Goal: Transaction & Acquisition: Book appointment/travel/reservation

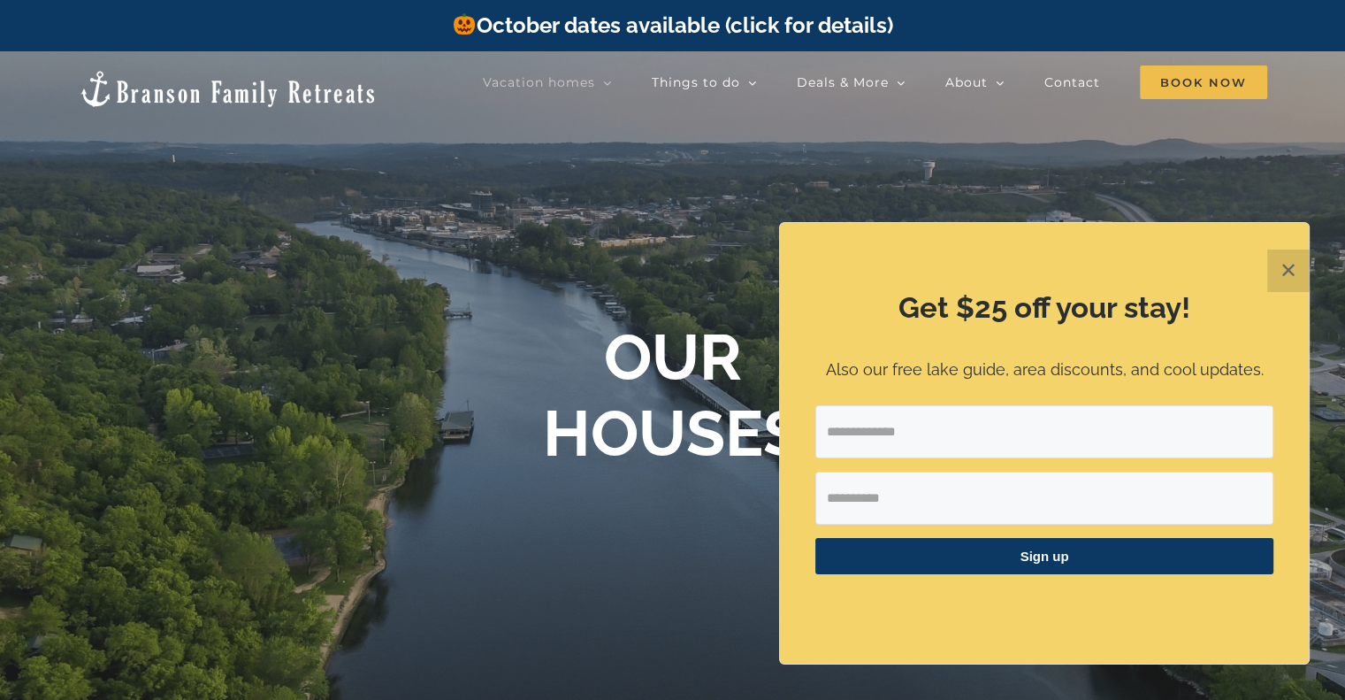
click at [1297, 264] on button "✕" at bounding box center [1288, 270] width 42 height 42
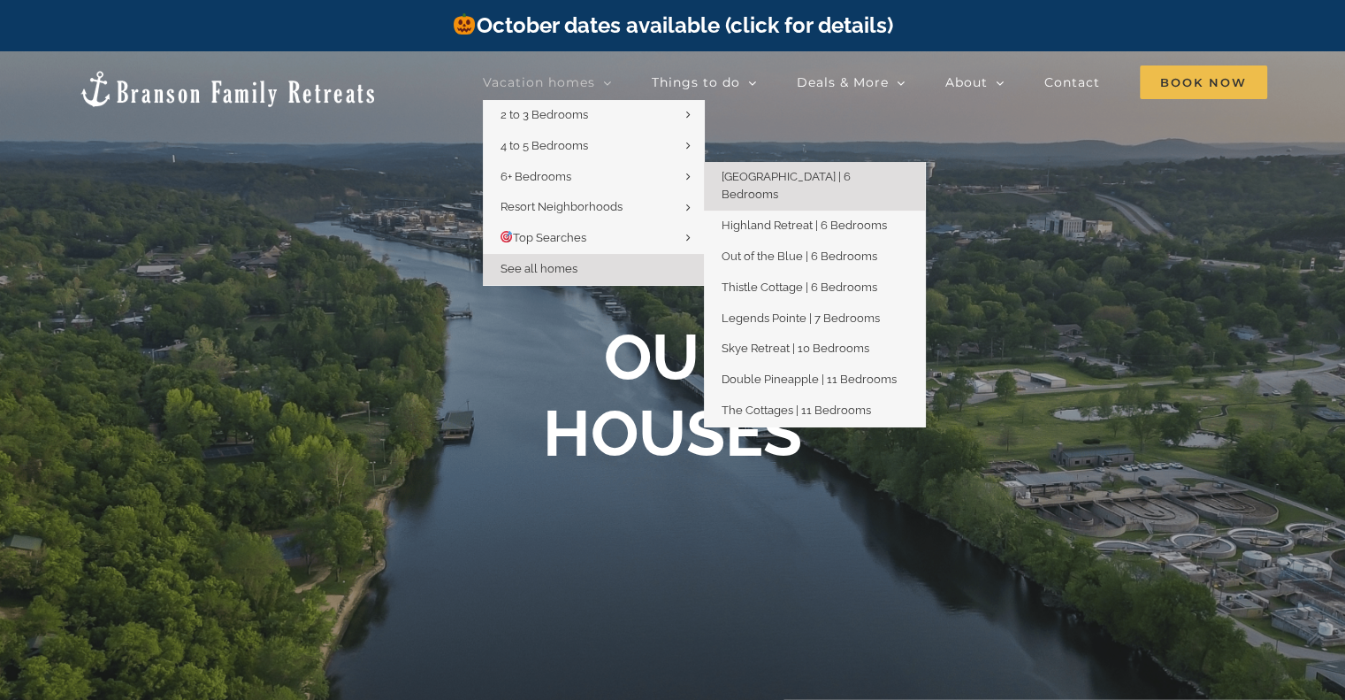
click at [757, 183] on span "[GEOGRAPHIC_DATA] | 6 Bedrooms" at bounding box center [786, 186] width 129 height 32
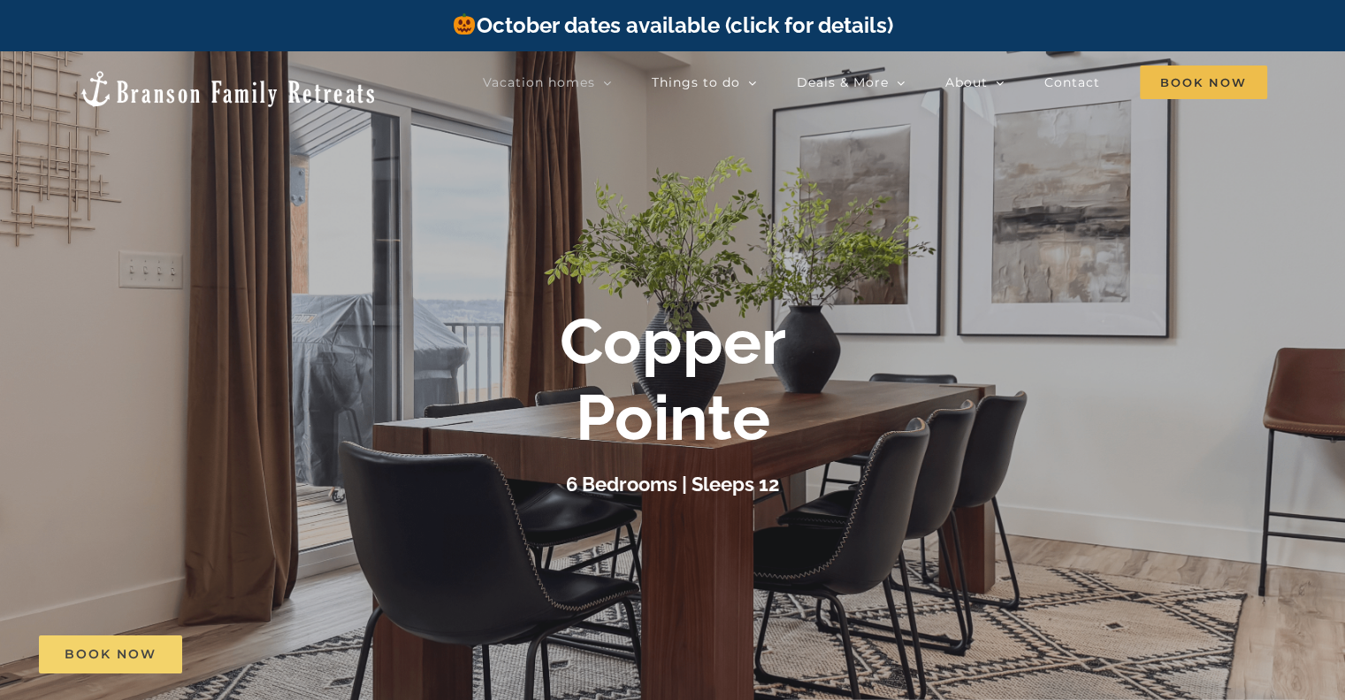
click at [93, 641] on link "Book Now" at bounding box center [110, 654] width 143 height 38
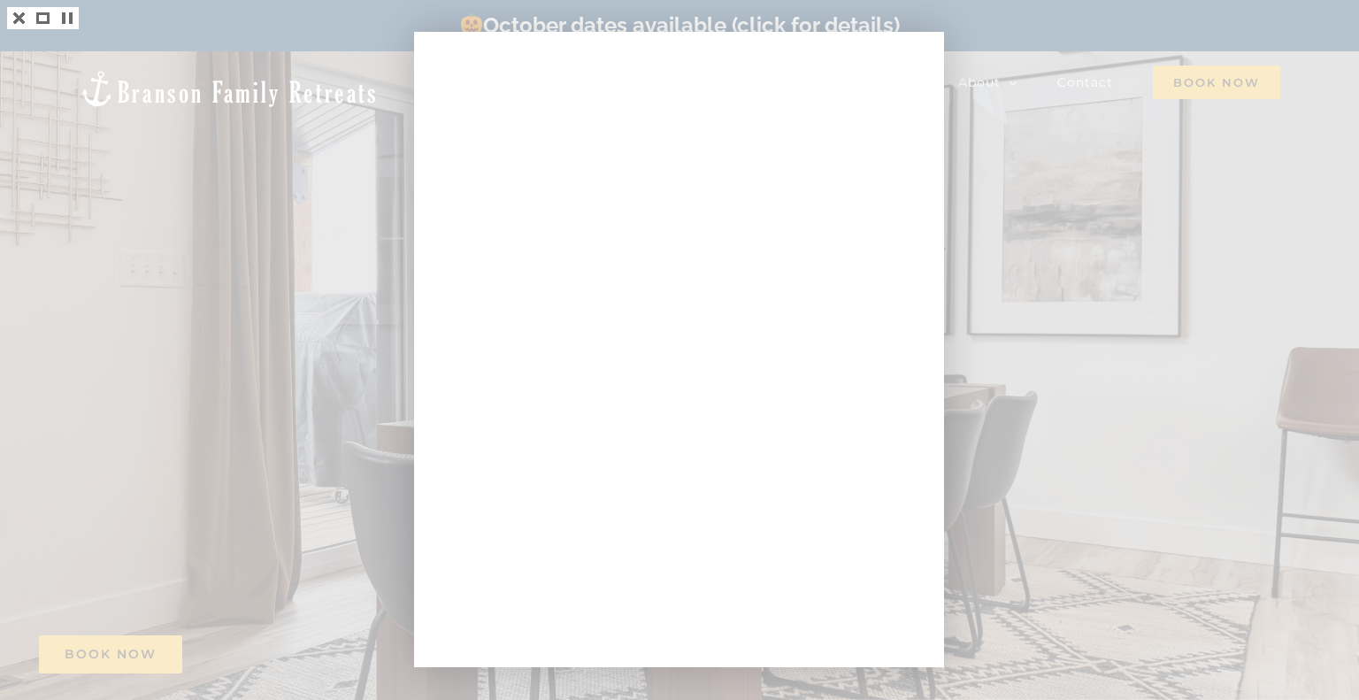
click at [275, 462] on div at bounding box center [679, 350] width 1359 height 700
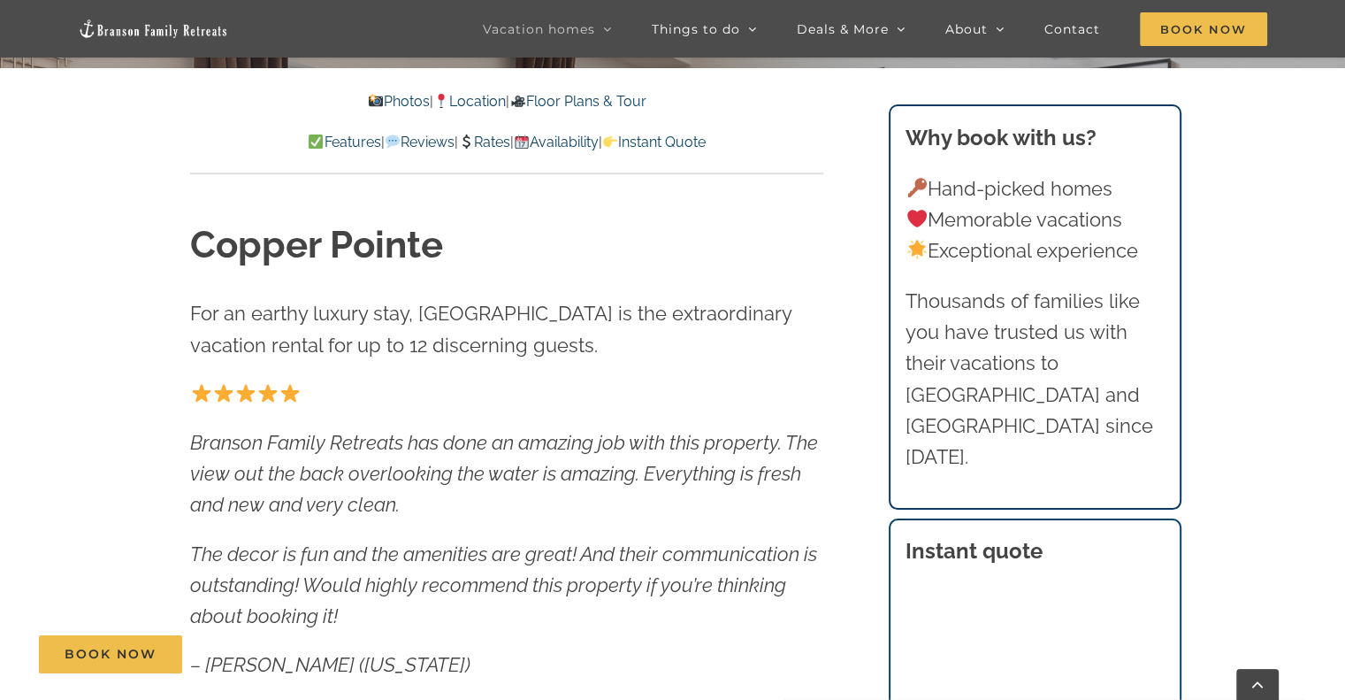
scroll to position [685, 0]
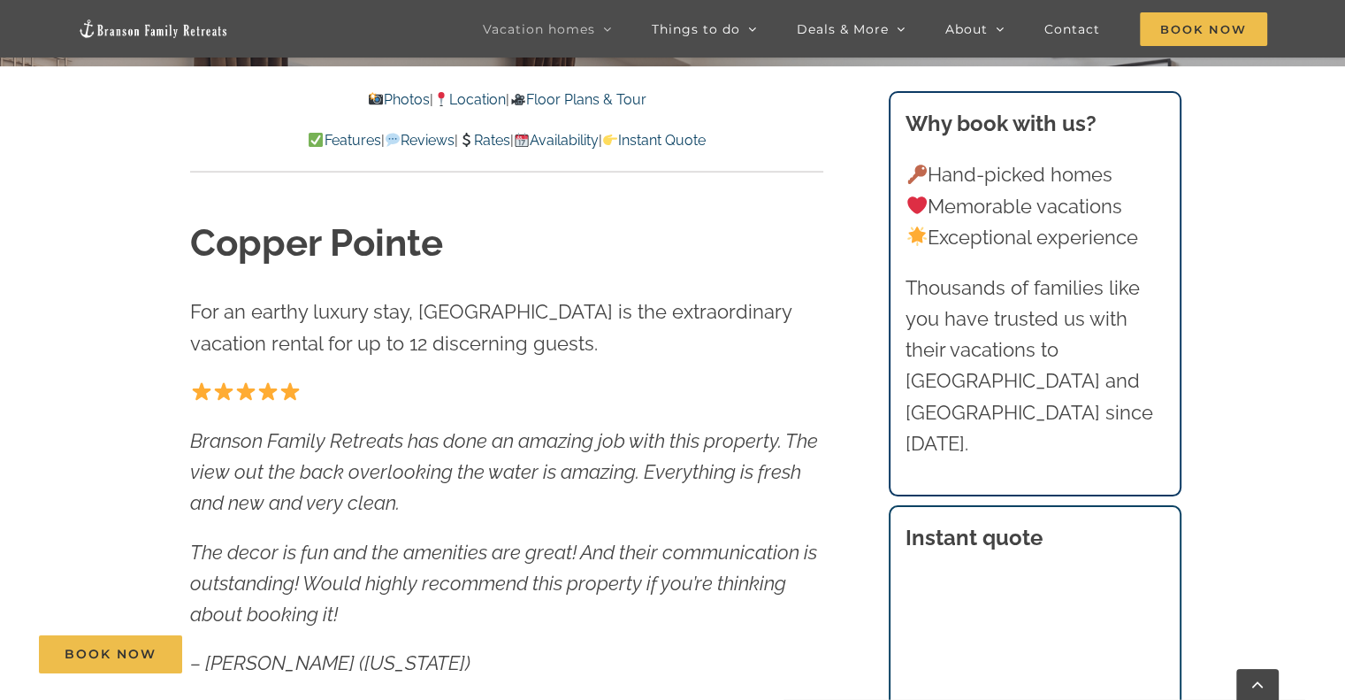
click at [492, 140] on link "Rates" at bounding box center [484, 140] width 52 height 17
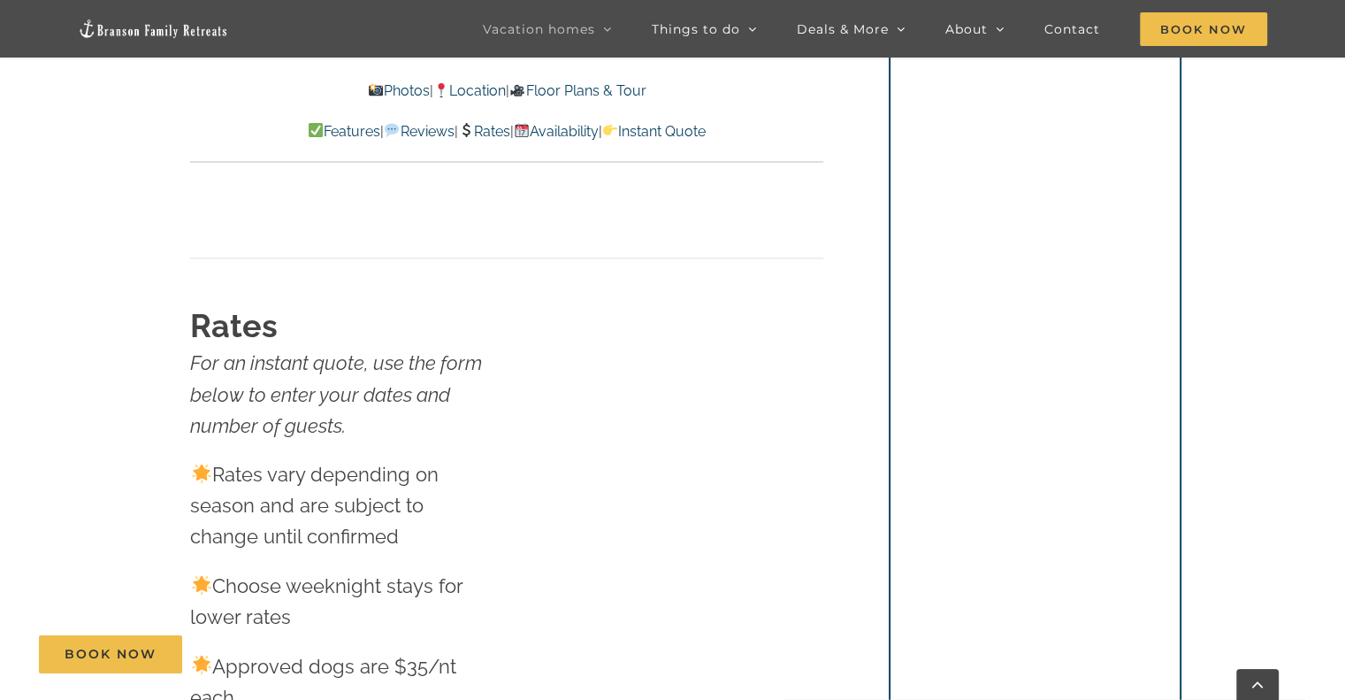
scroll to position [9400, 0]
